Goal: Transaction & Acquisition: Purchase product/service

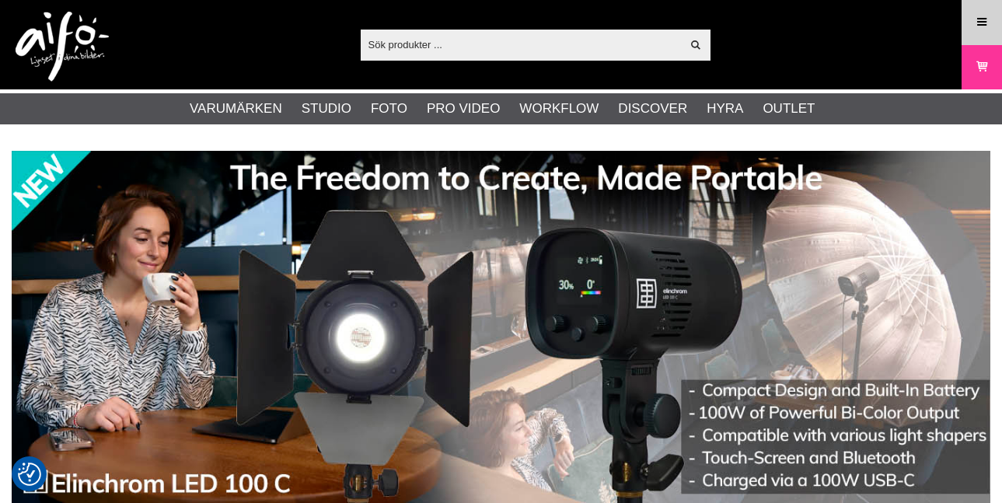
click at [987, 23] on icon at bounding box center [982, 22] width 14 height 17
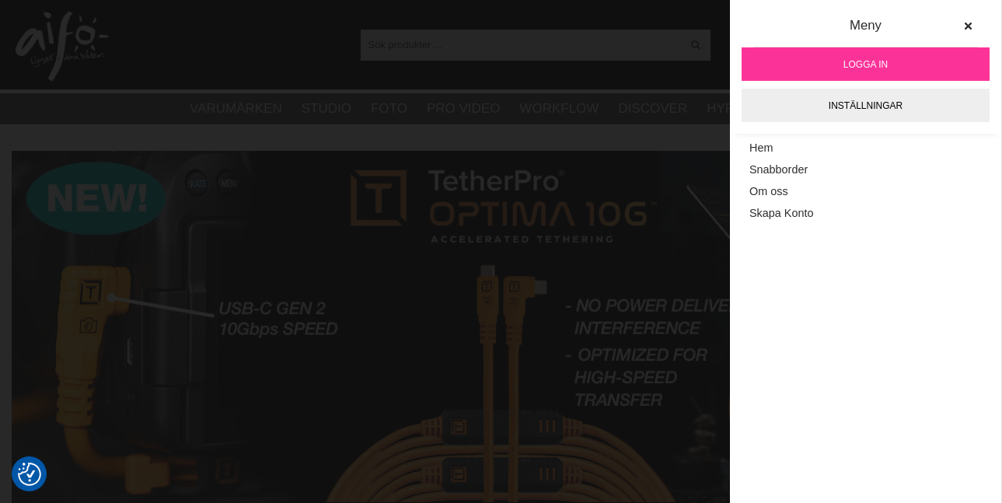
click at [882, 58] on span "Logga in" at bounding box center [865, 65] width 44 height 14
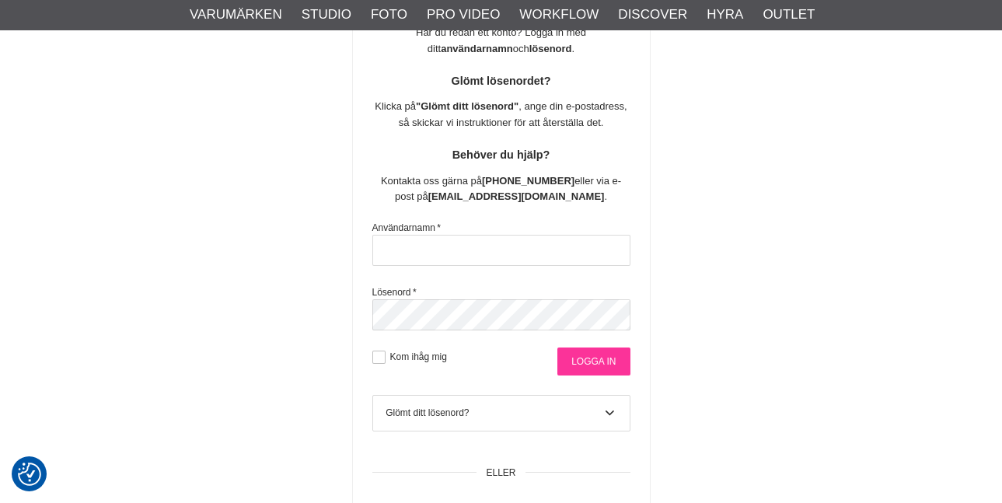
type input "info@gotaplatsensfoto.se"
click at [586, 360] on input "Logga in" at bounding box center [593, 361] width 72 height 28
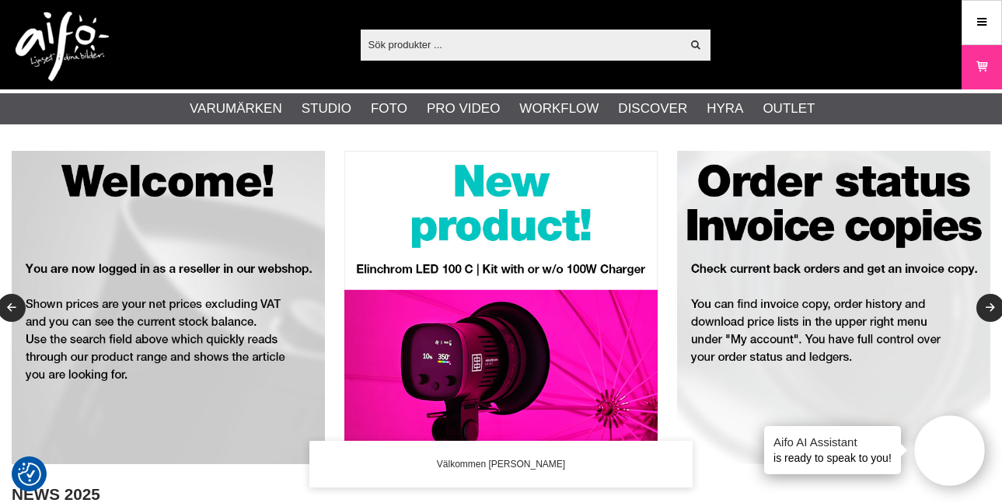
click at [525, 46] on input "text" at bounding box center [521, 44] width 321 height 23
paste input "Elinchrom ELB 500 TTL Dual To Go"
type input "Elinchrom ELB 500 TTL Dual To Go"
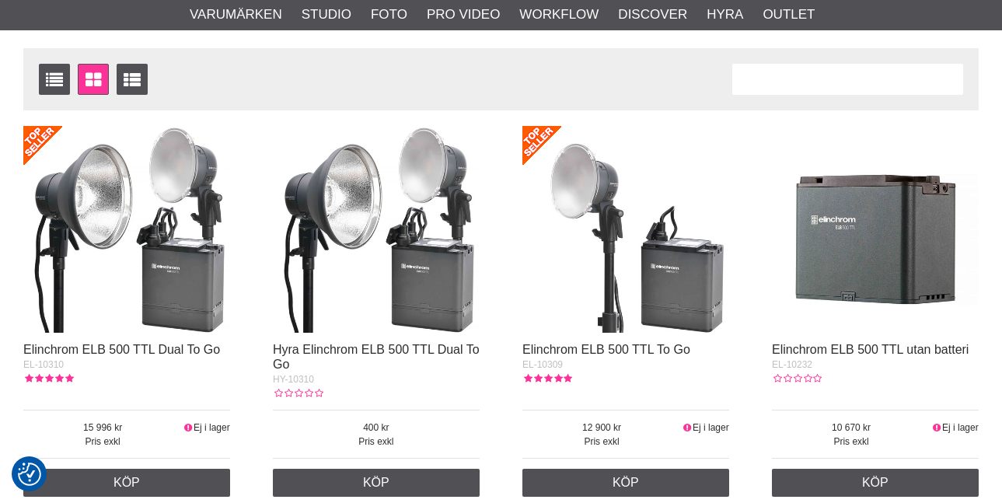
scroll to position [233, 0]
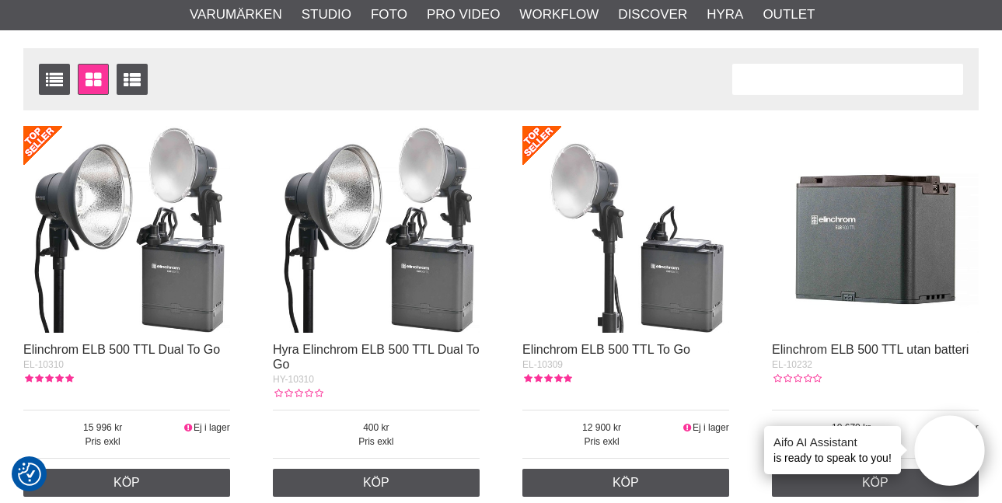
click at [187, 258] on img at bounding box center [126, 229] width 207 height 207
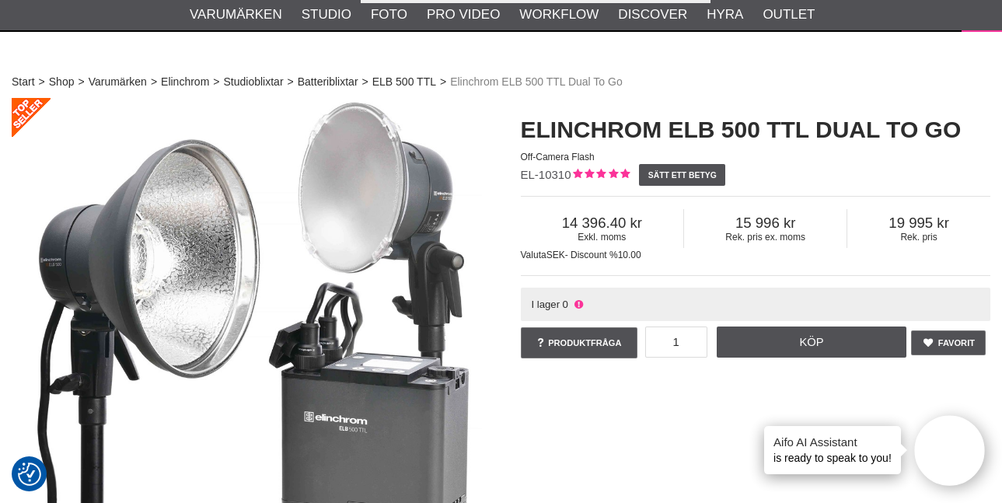
scroll to position [155, 0]
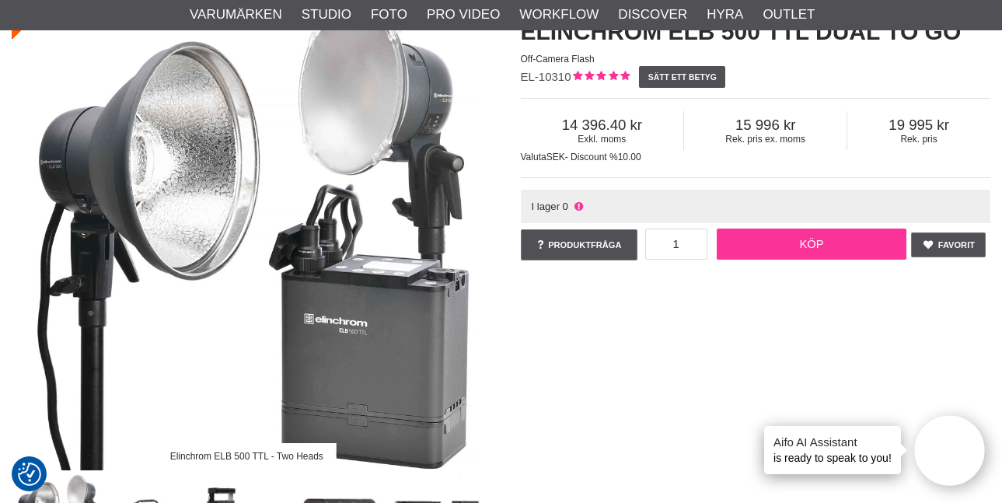
click at [790, 239] on link "Köp" at bounding box center [812, 244] width 190 height 31
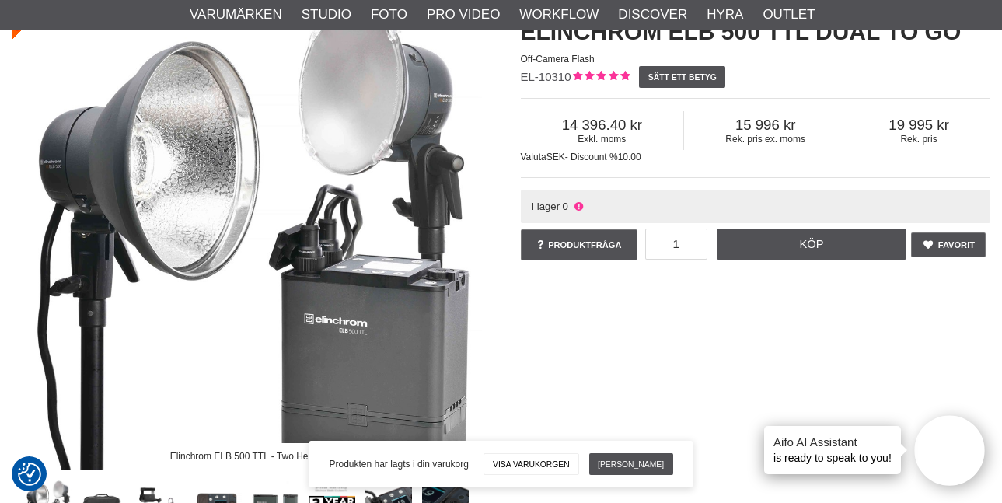
scroll to position [0, 0]
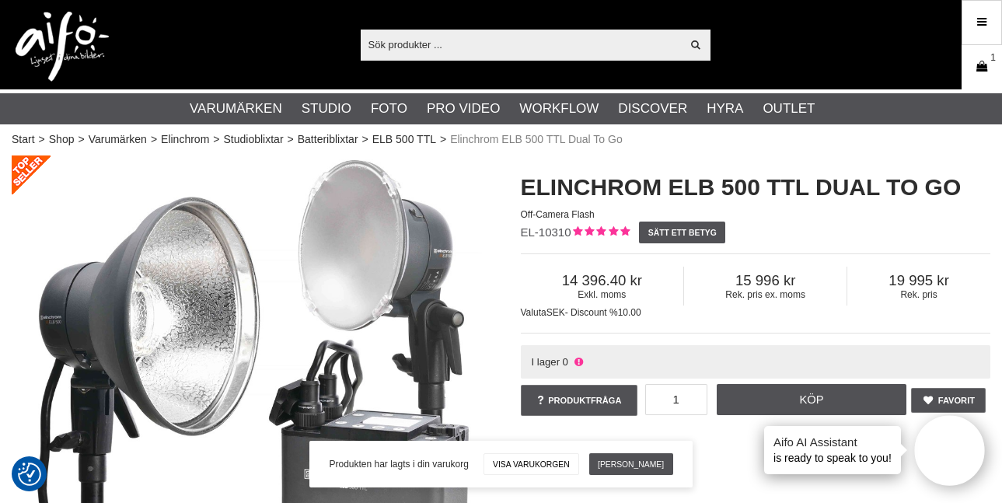
click at [972, 73] on link "Varukorg 1" at bounding box center [981, 67] width 39 height 37
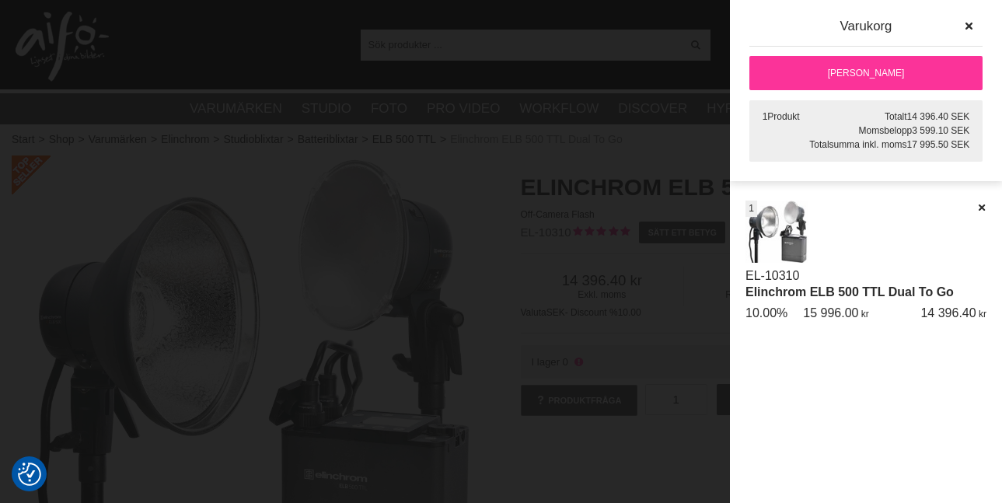
click at [899, 75] on link "[PERSON_NAME]" at bounding box center [865, 73] width 233 height 34
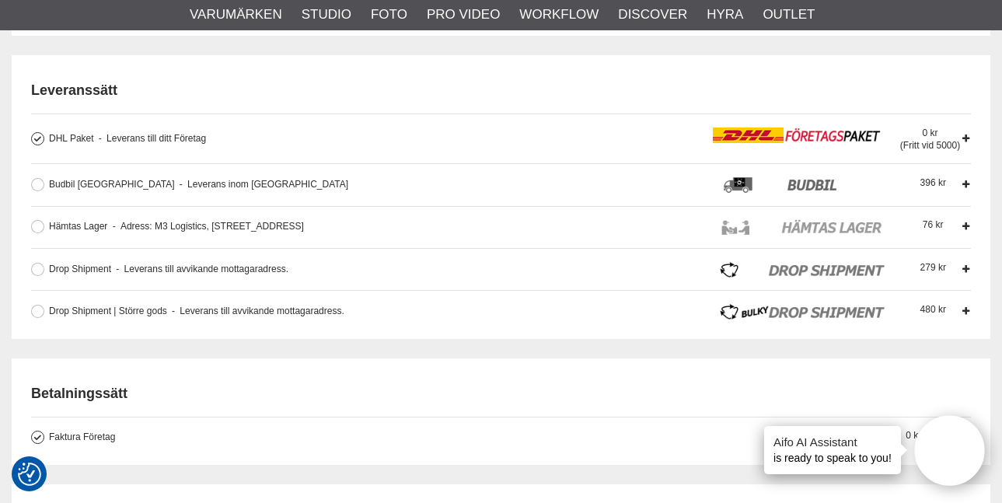
scroll to position [466, 0]
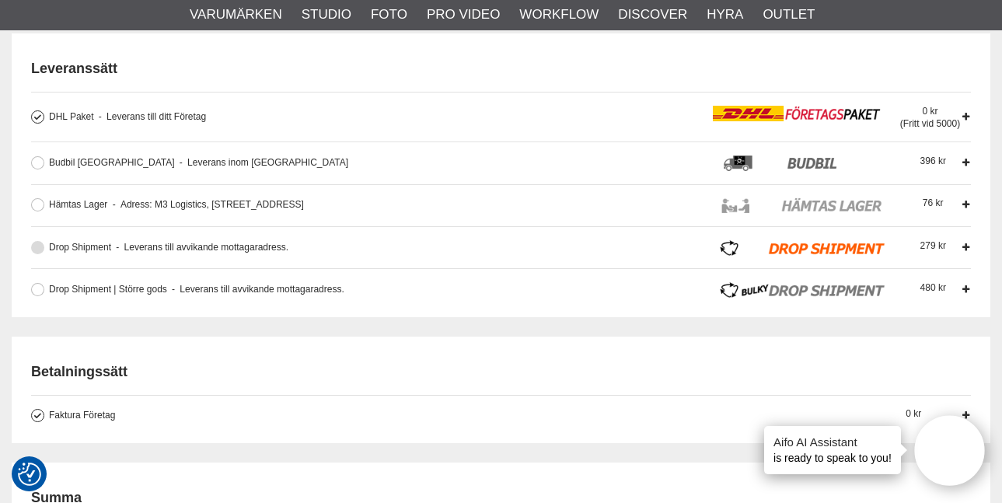
click at [37, 243] on button at bounding box center [37, 247] width 13 height 13
click at [963, 246] on icon at bounding box center [965, 247] width 11 height 11
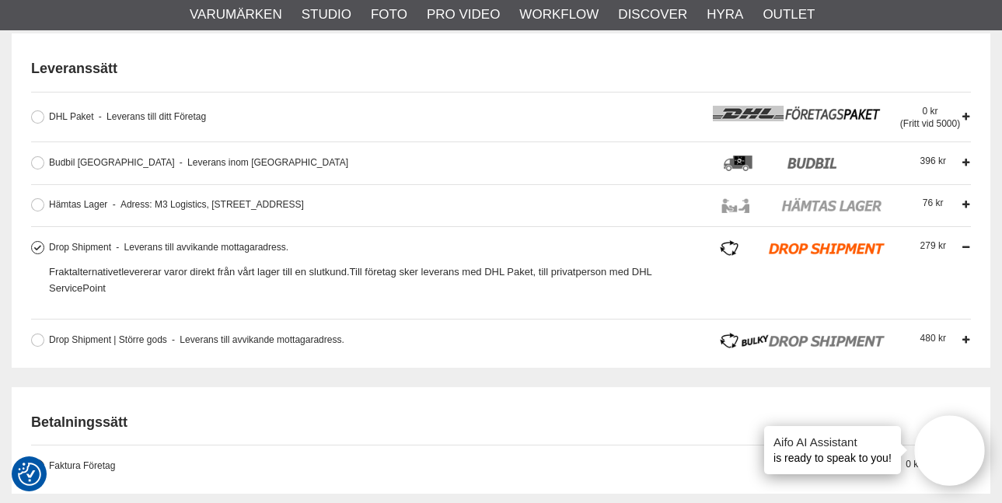
click at [963, 246] on icon at bounding box center [965, 247] width 11 height 11
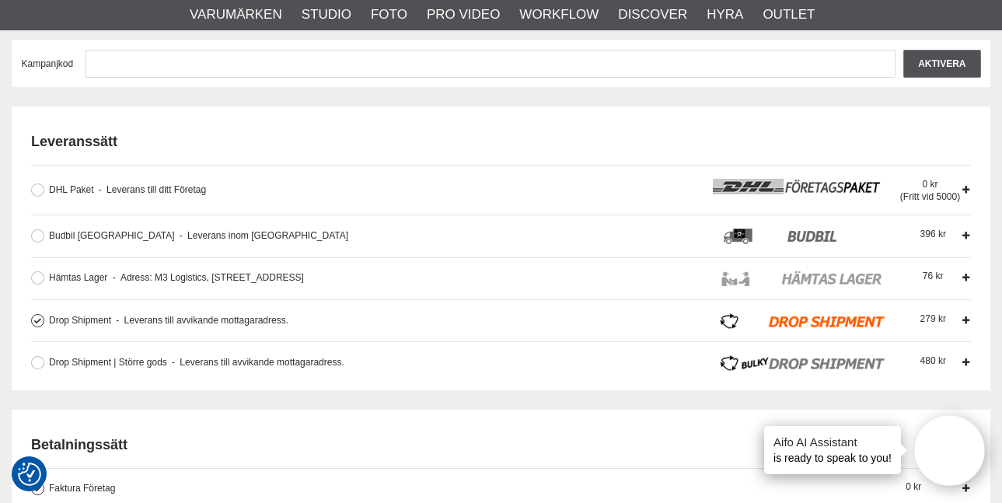
scroll to position [389, 0]
